Goal: Navigation & Orientation: Find specific page/section

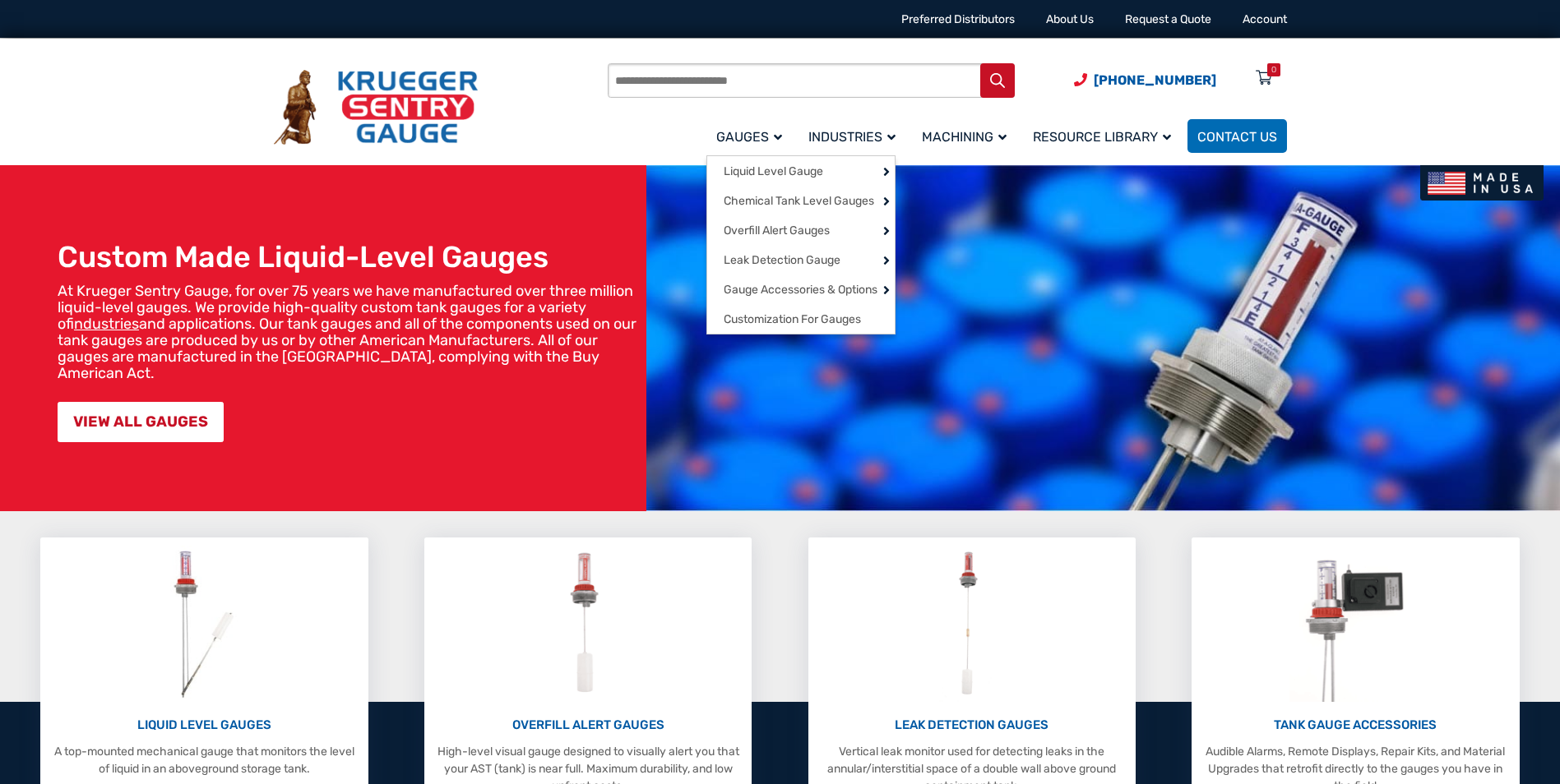
click at [766, 147] on link "Gauges" at bounding box center [752, 136] width 92 height 39
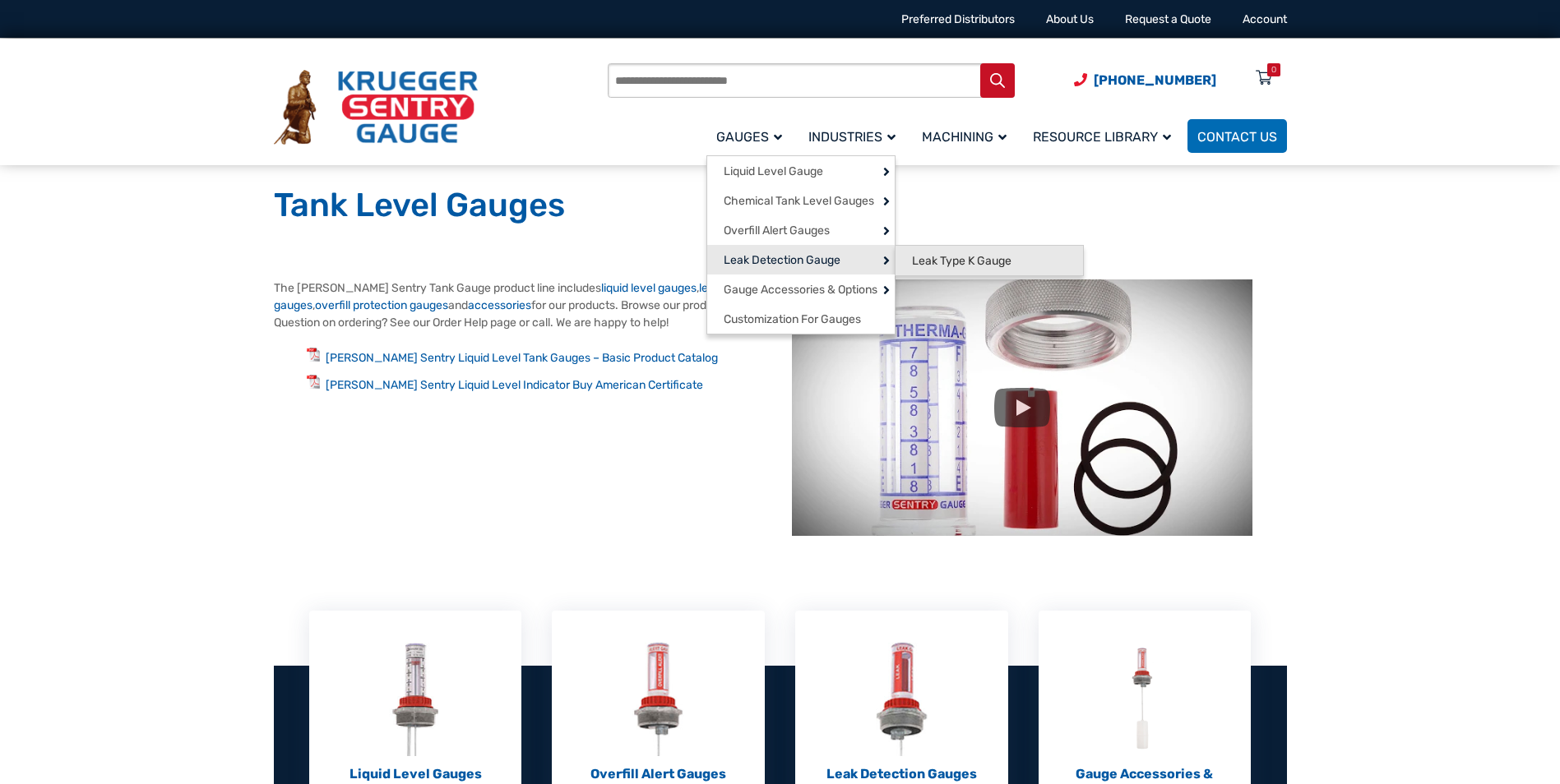
click at [999, 258] on span "Leak Type K Gauge" at bounding box center [962, 261] width 99 height 15
